Goal: Transaction & Acquisition: Purchase product/service

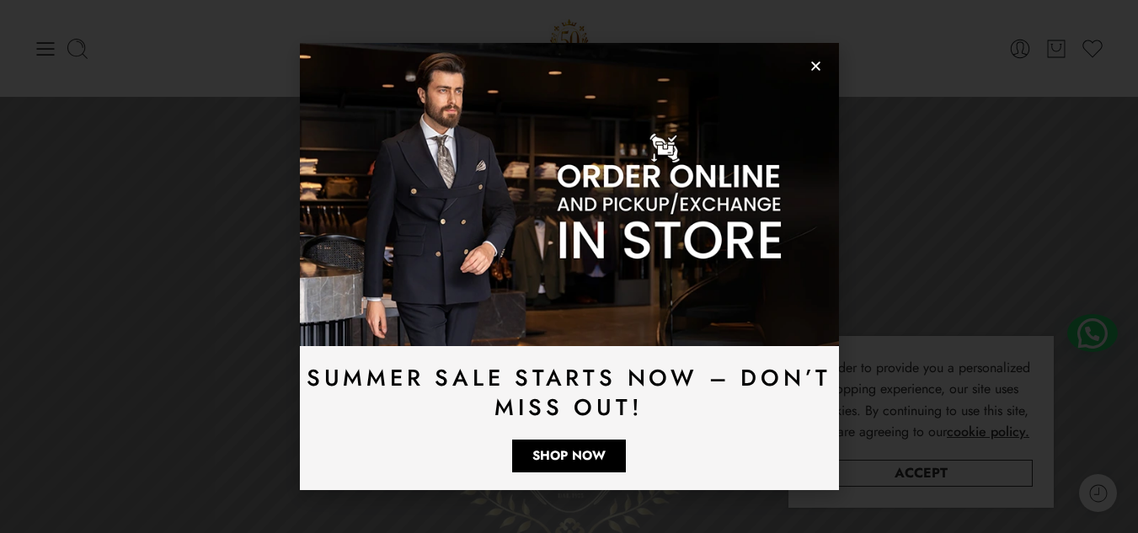
click at [818, 64] on use "Close" at bounding box center [815, 65] width 9 height 9
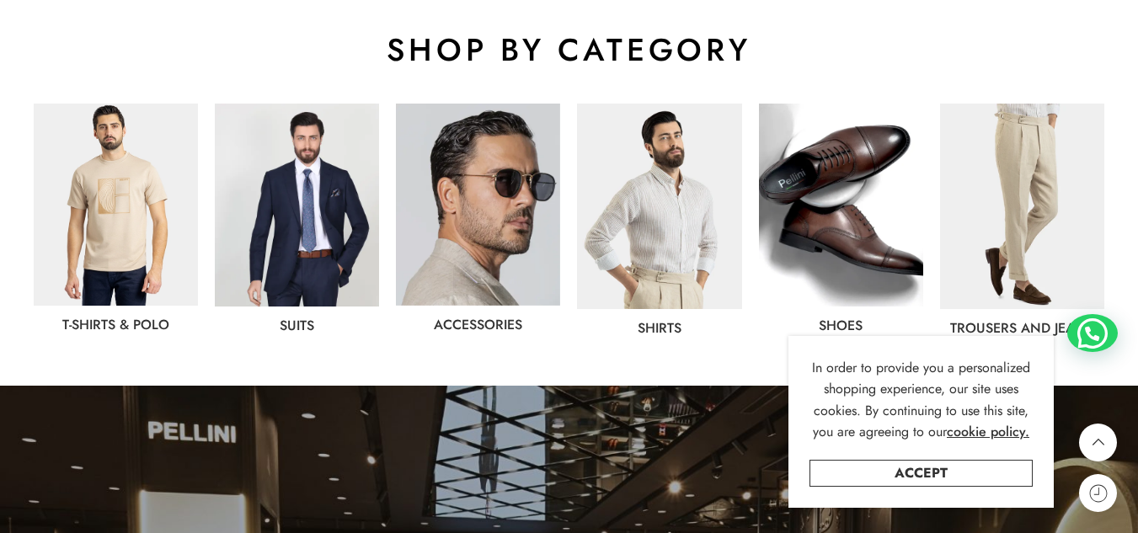
scroll to position [904, 0]
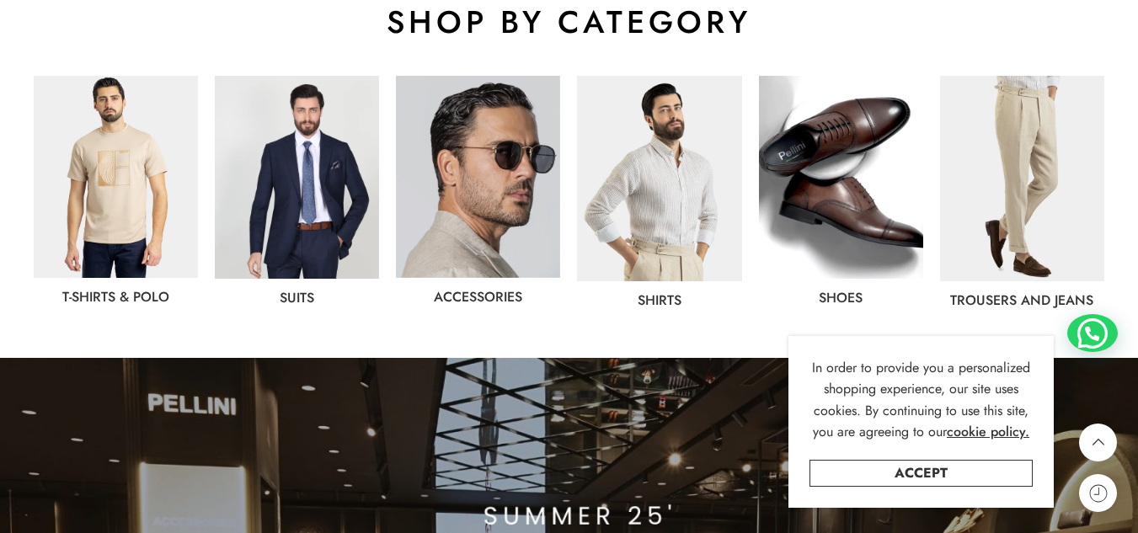
click at [990, 202] on img at bounding box center [1022, 179] width 164 height 206
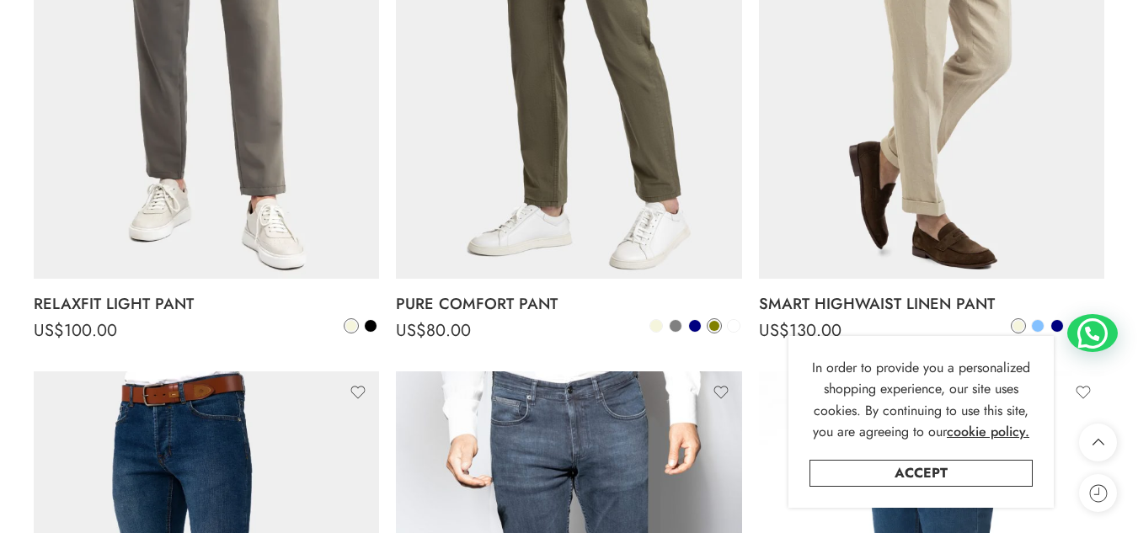
scroll to position [1076, 0]
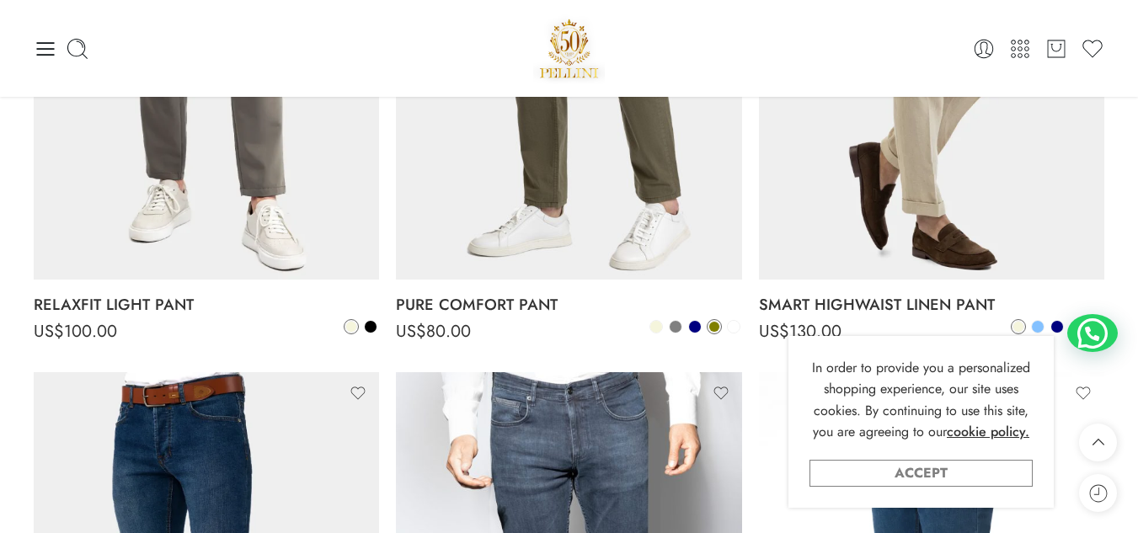
click at [976, 478] on link "Accept" at bounding box center [921, 473] width 223 height 27
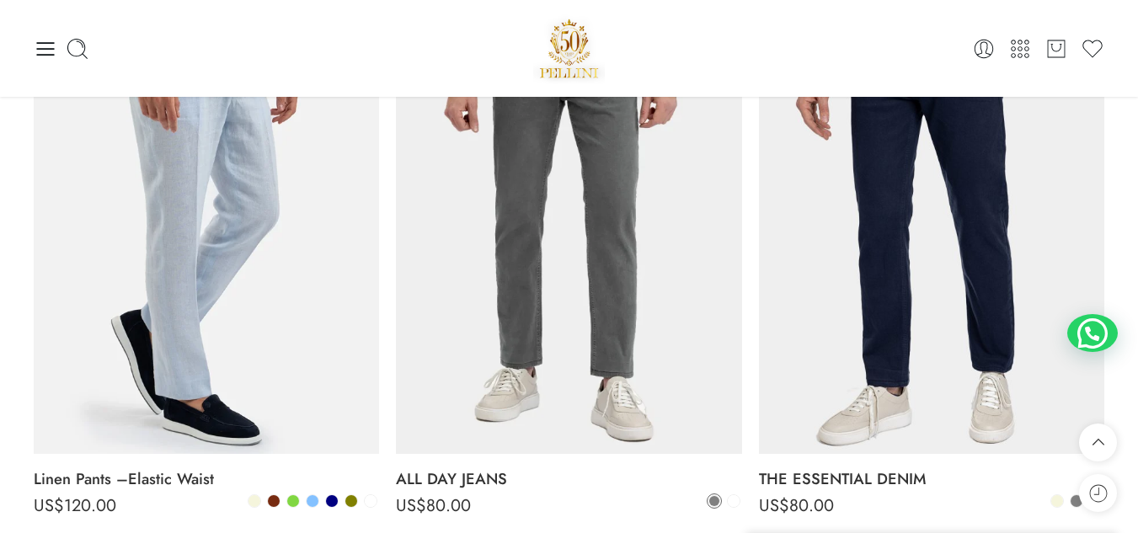
scroll to position [346, 0]
